Goal: Task Accomplishment & Management: Manage account settings

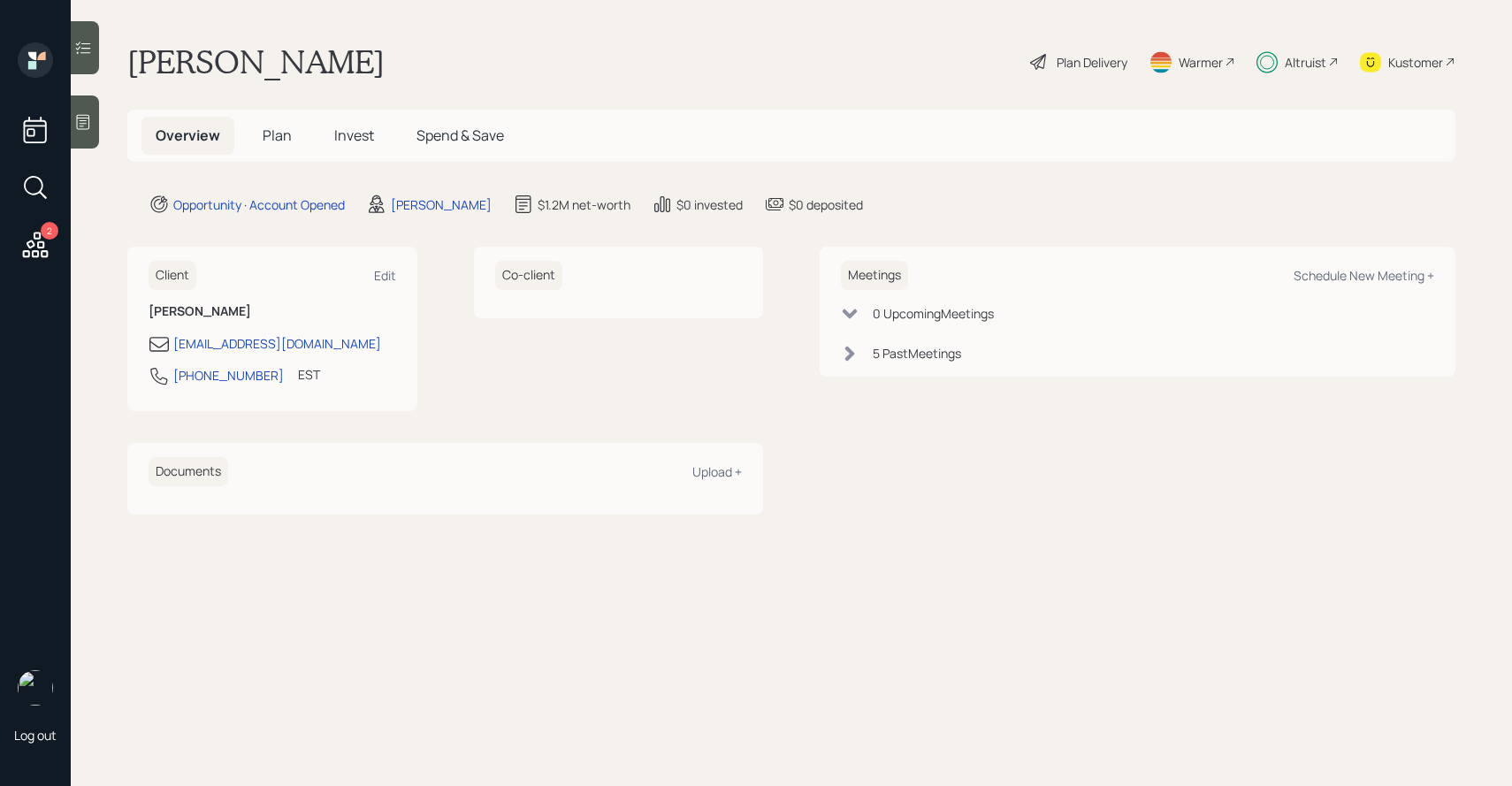
click at [342, 135] on span "Invest" at bounding box center [354, 135] width 39 height 20
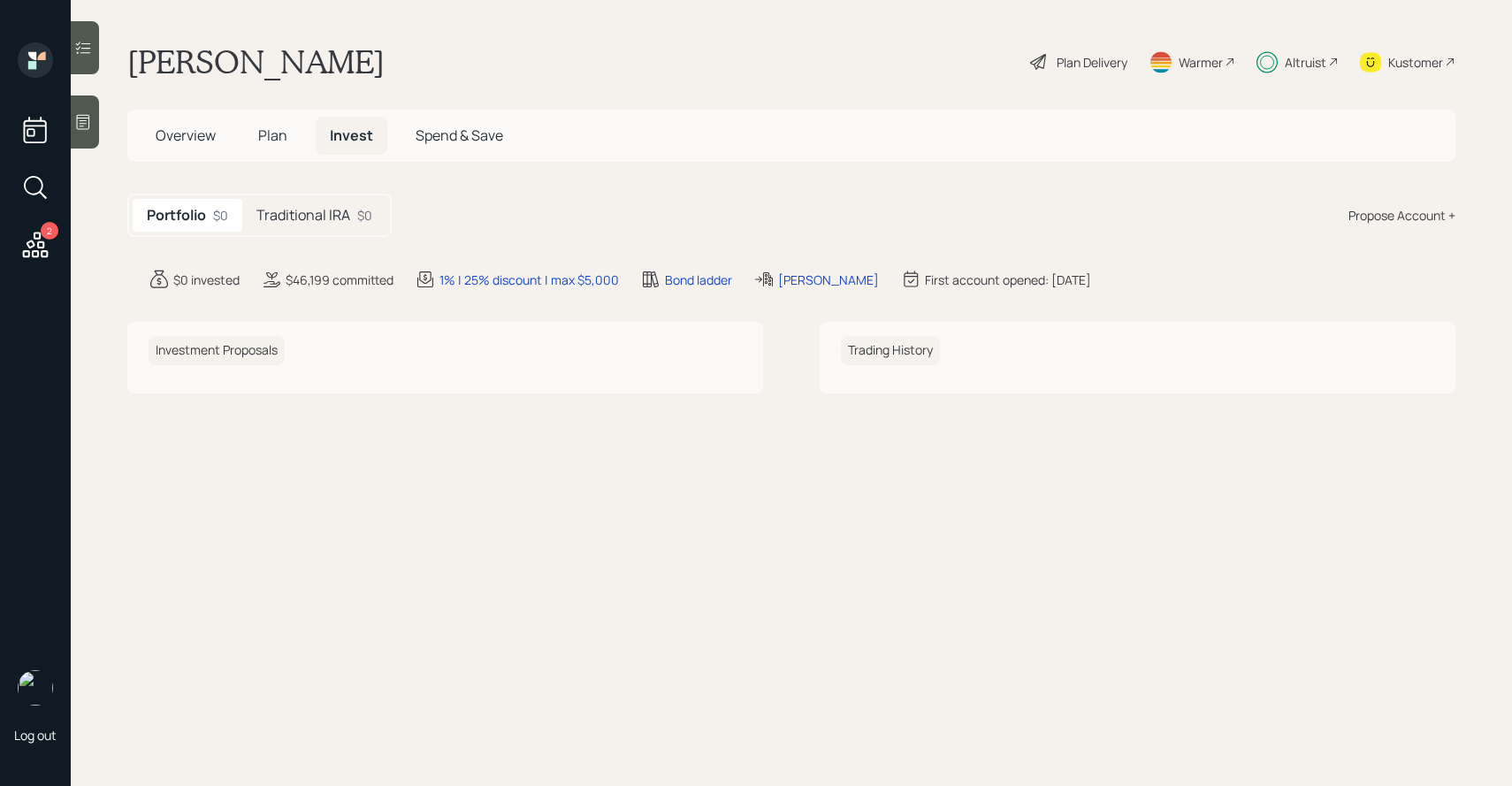
click at [331, 204] on div "Traditional IRA $0" at bounding box center [314, 215] width 144 height 33
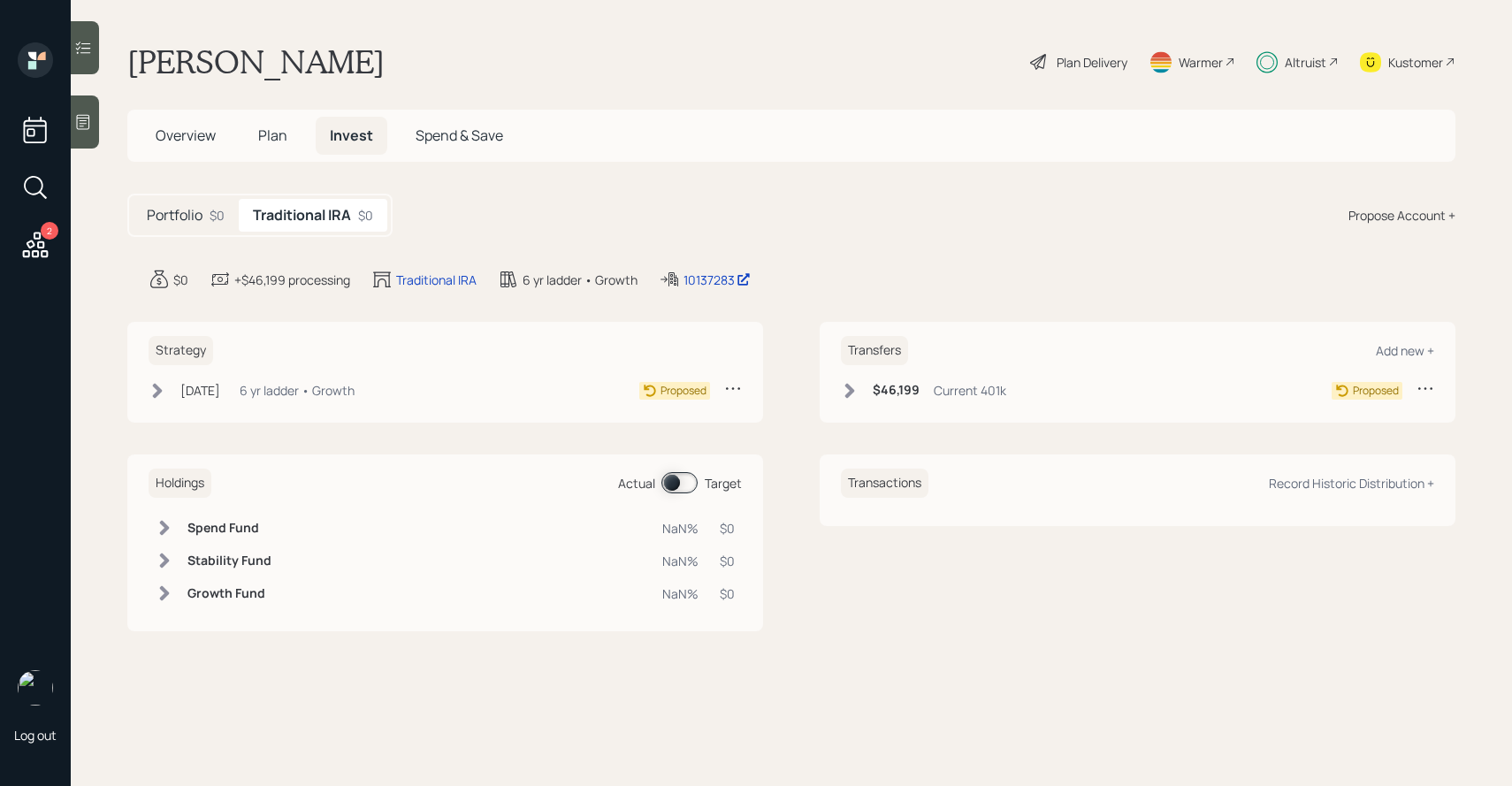
click at [849, 394] on icon at bounding box center [850, 390] width 9 height 15
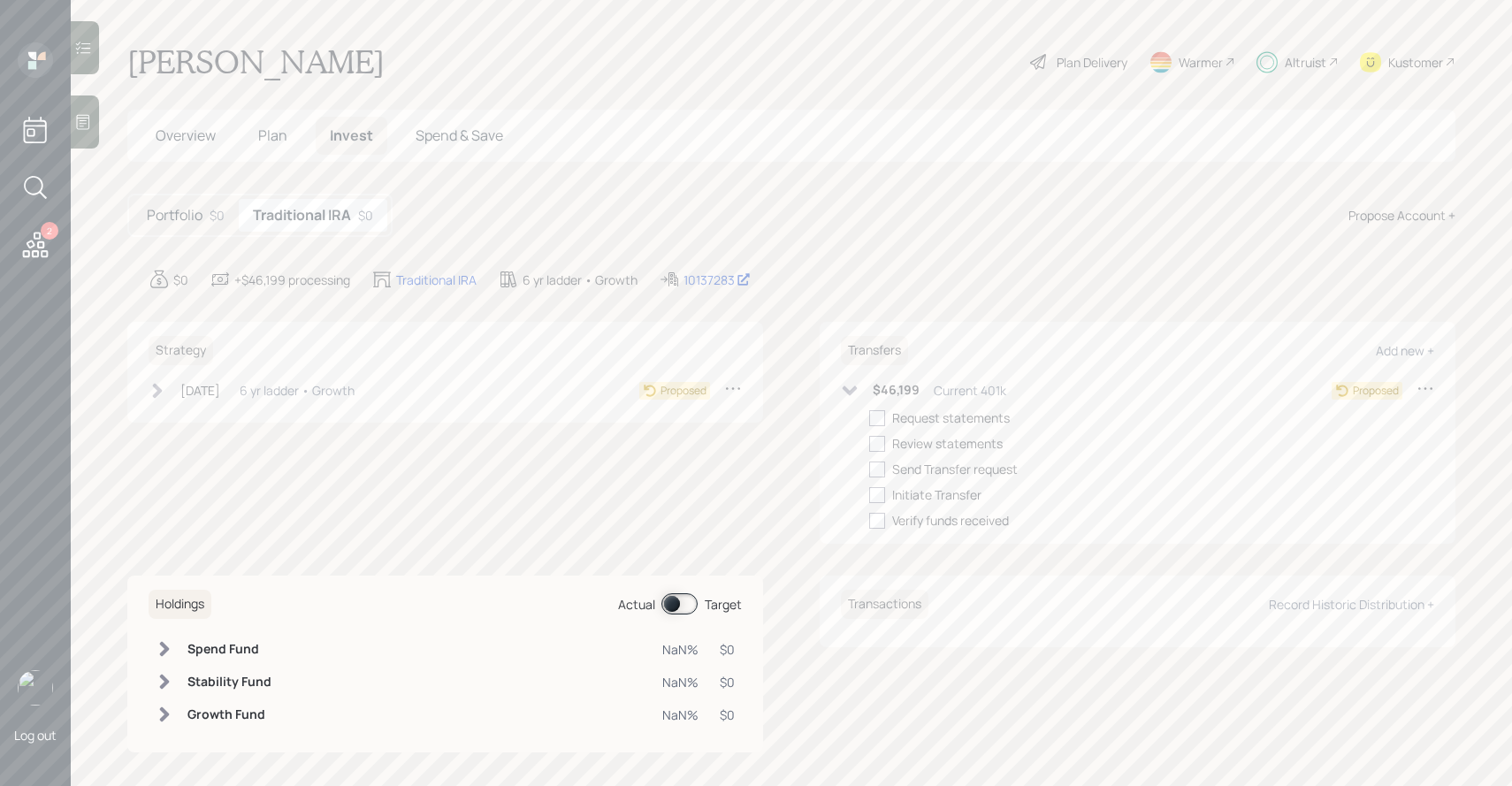
click at [849, 394] on icon at bounding box center [849, 391] width 18 height 18
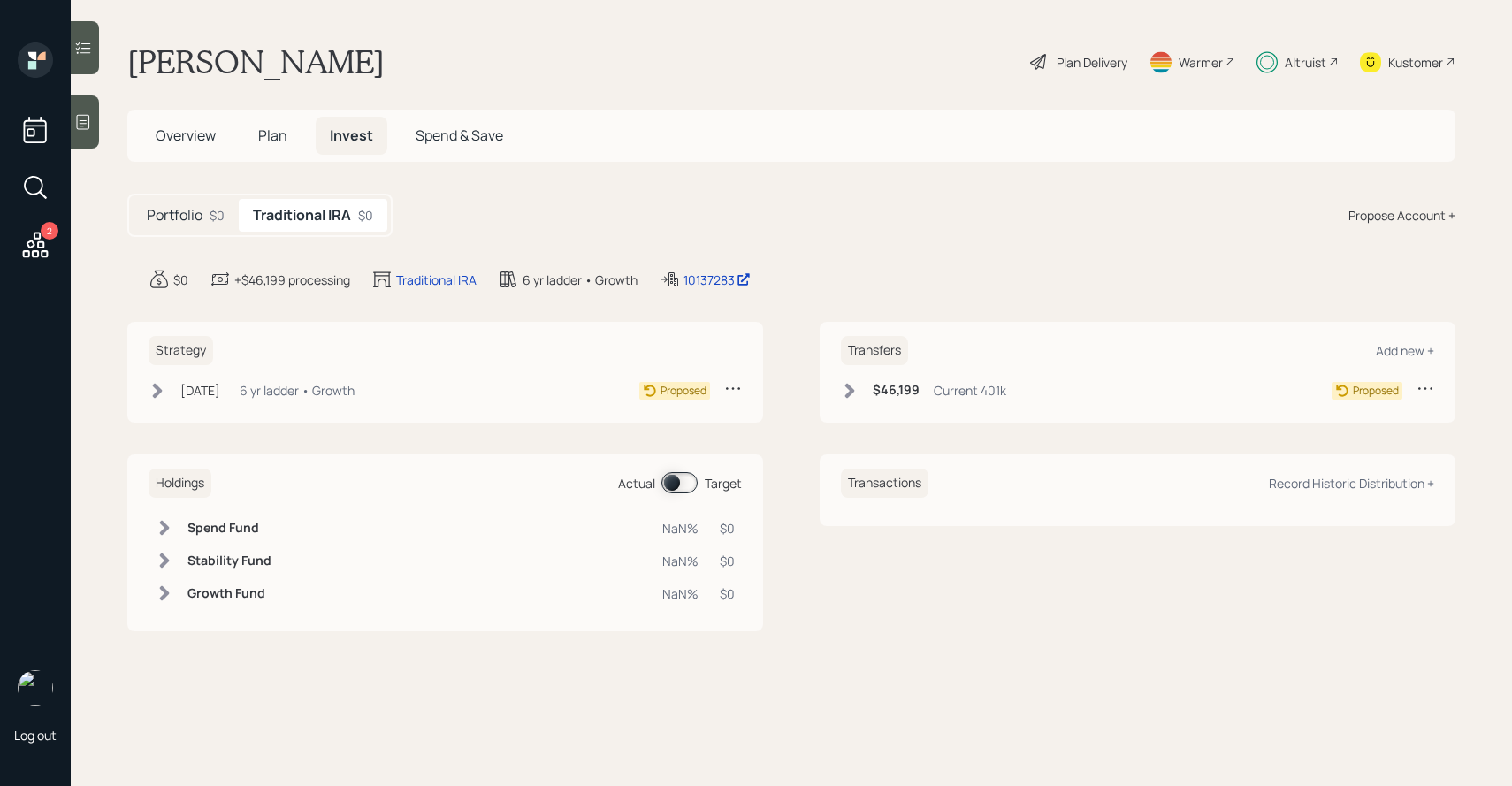
click at [163, 394] on icon at bounding box center [157, 391] width 18 height 18
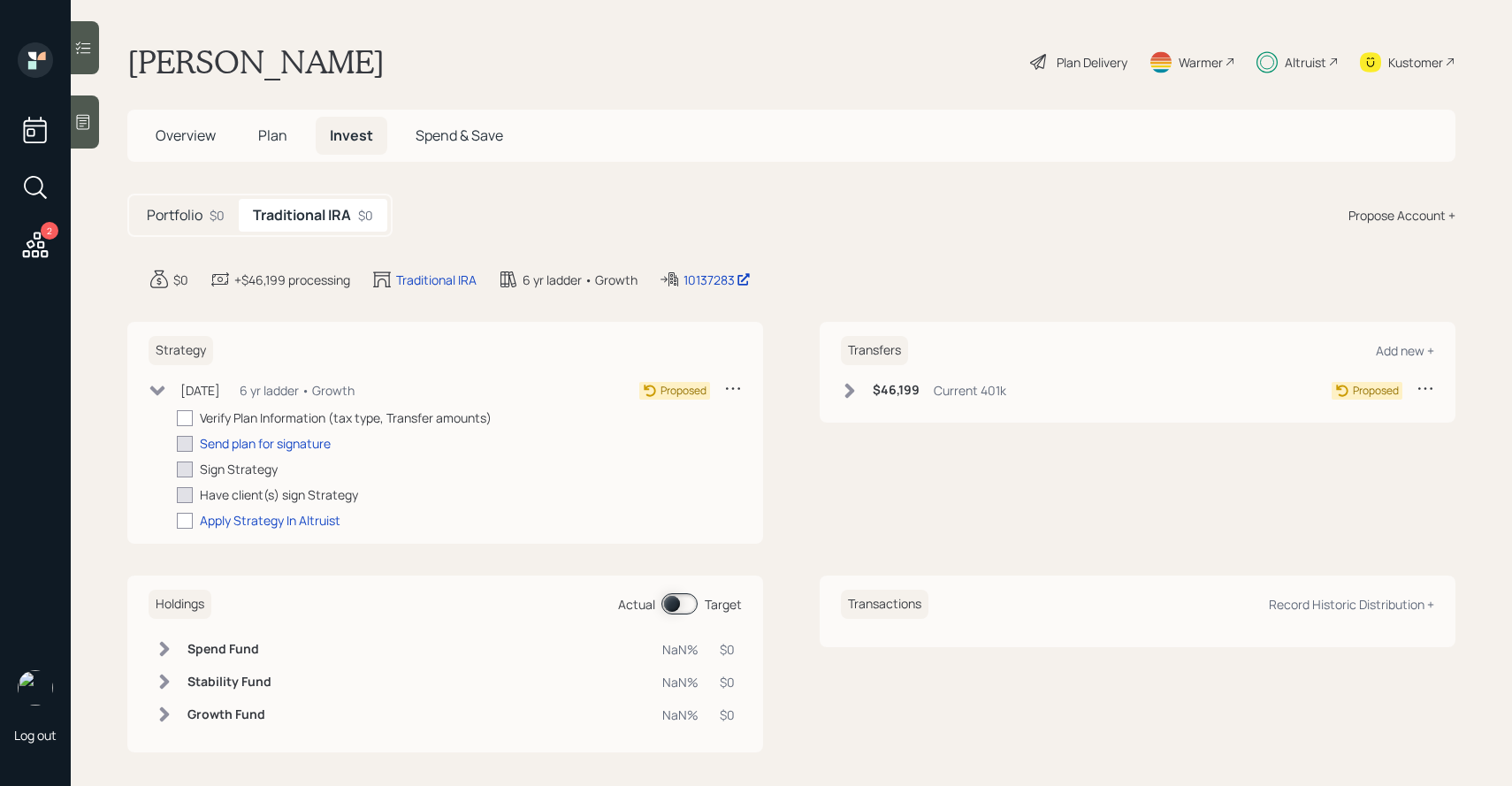
click at [1405, 68] on div "Kustomer" at bounding box center [1415, 63] width 54 height 19
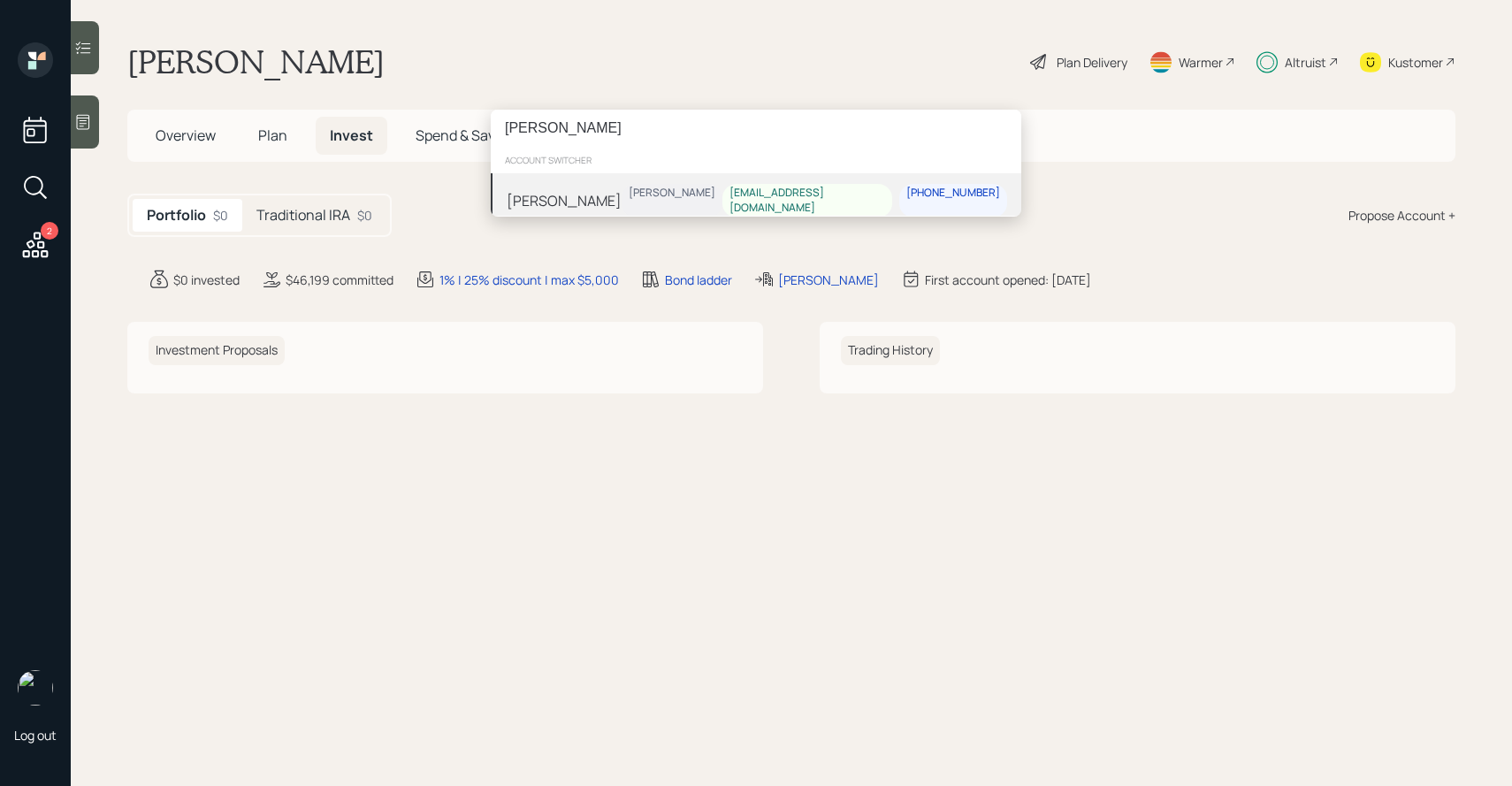
type input "[PERSON_NAME]"
click at [715, 197] on div "[PERSON_NAME]" at bounding box center [672, 193] width 86 height 15
